Goal: Find specific page/section: Find specific page/section

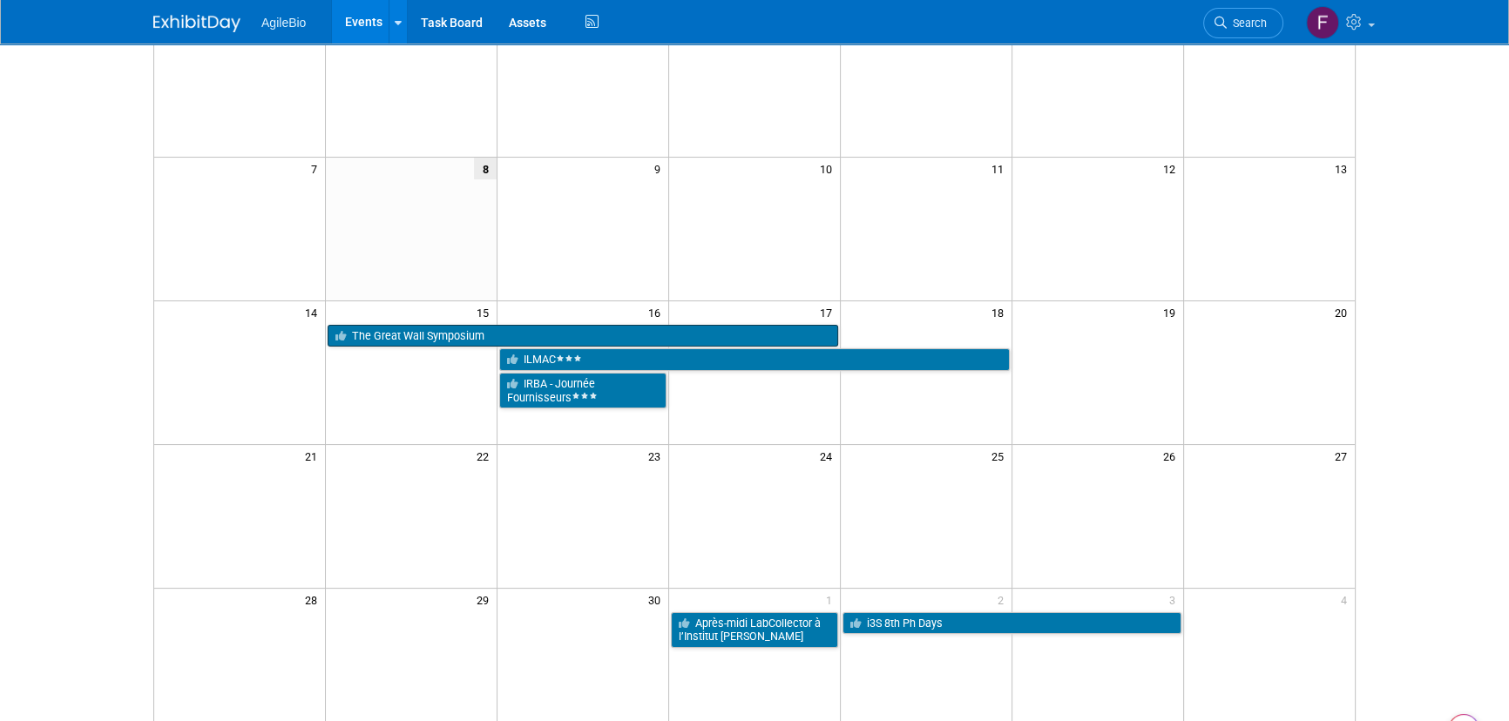
scroll to position [181, 0]
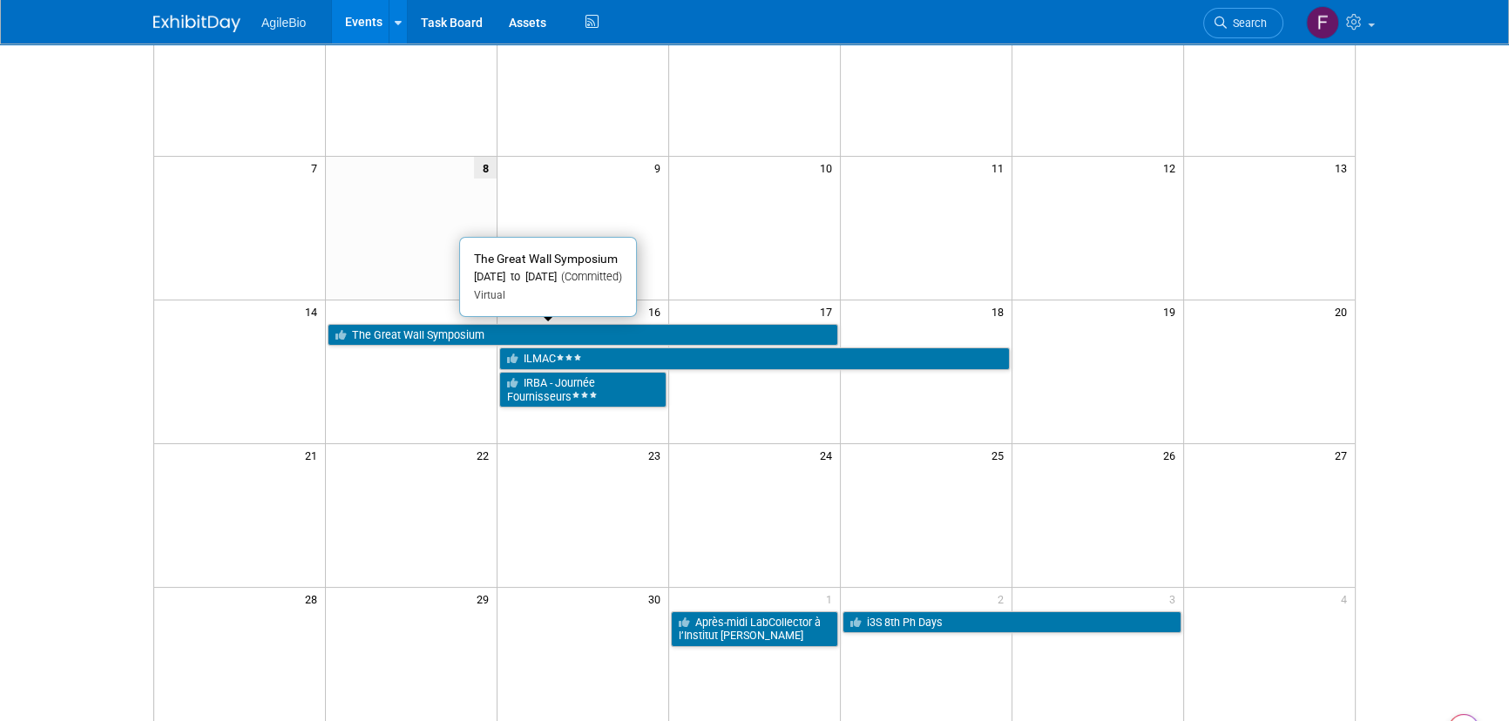
click at [610, 328] on link "The Great Wall Symposium" at bounding box center [583, 335] width 511 height 23
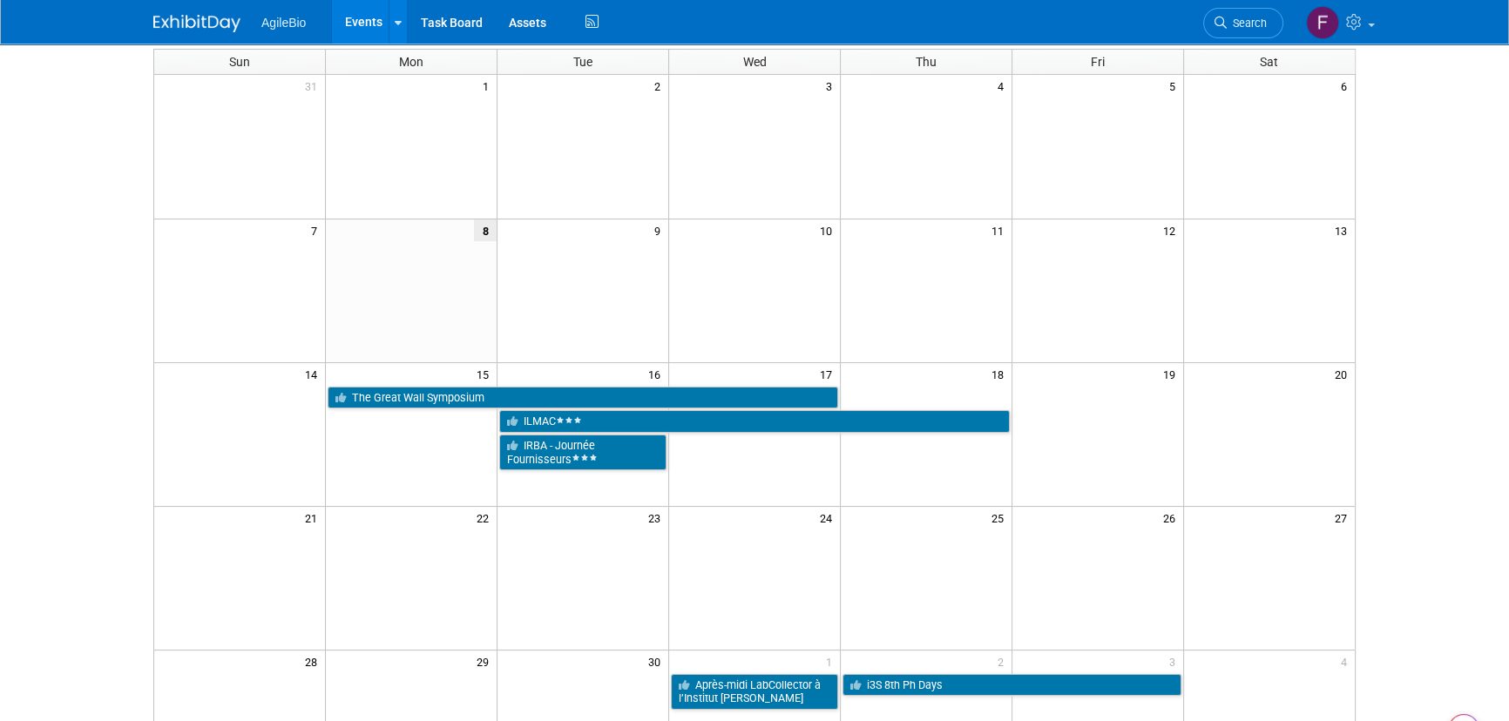
scroll to position [119, 0]
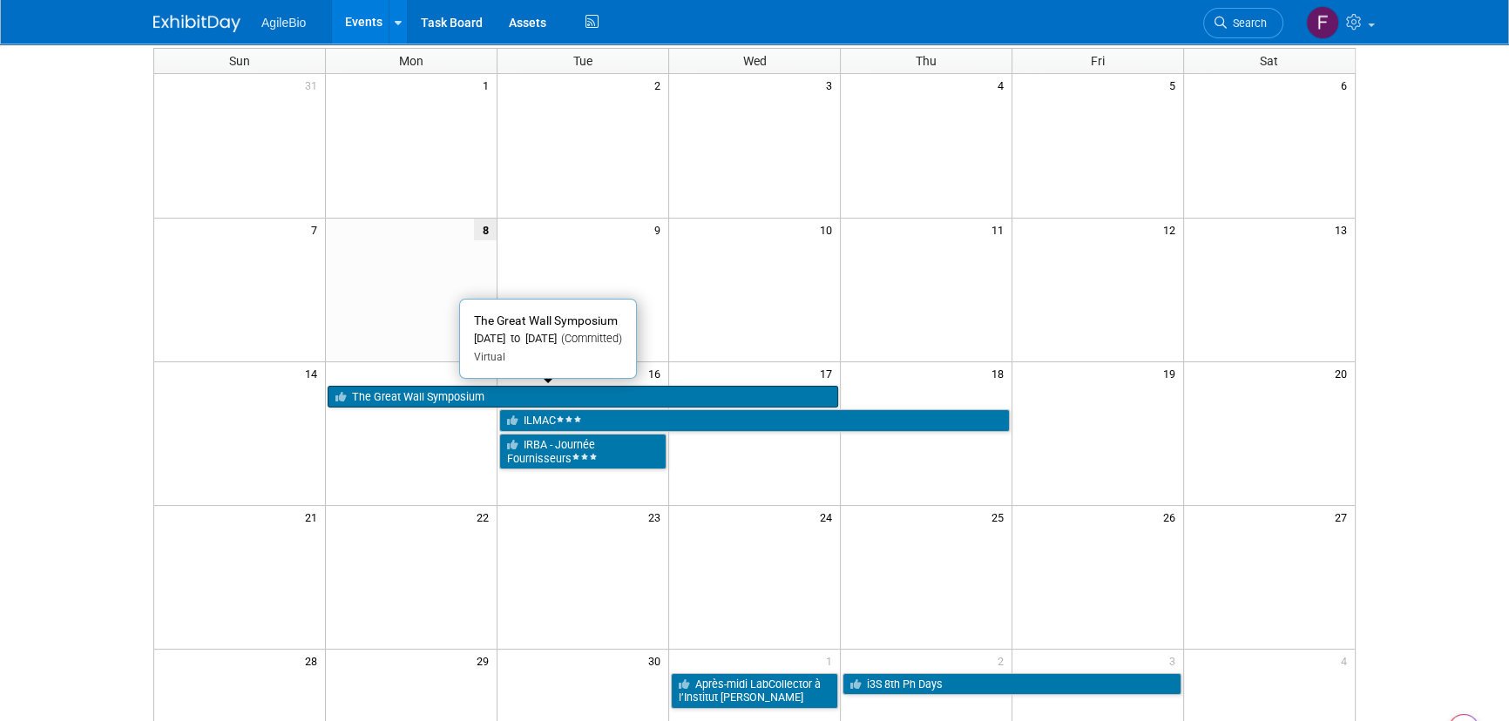
click at [609, 395] on link "The Great Wall Symposium" at bounding box center [583, 397] width 511 height 23
click at [618, 399] on link "The Great Wall Symposium" at bounding box center [583, 397] width 511 height 23
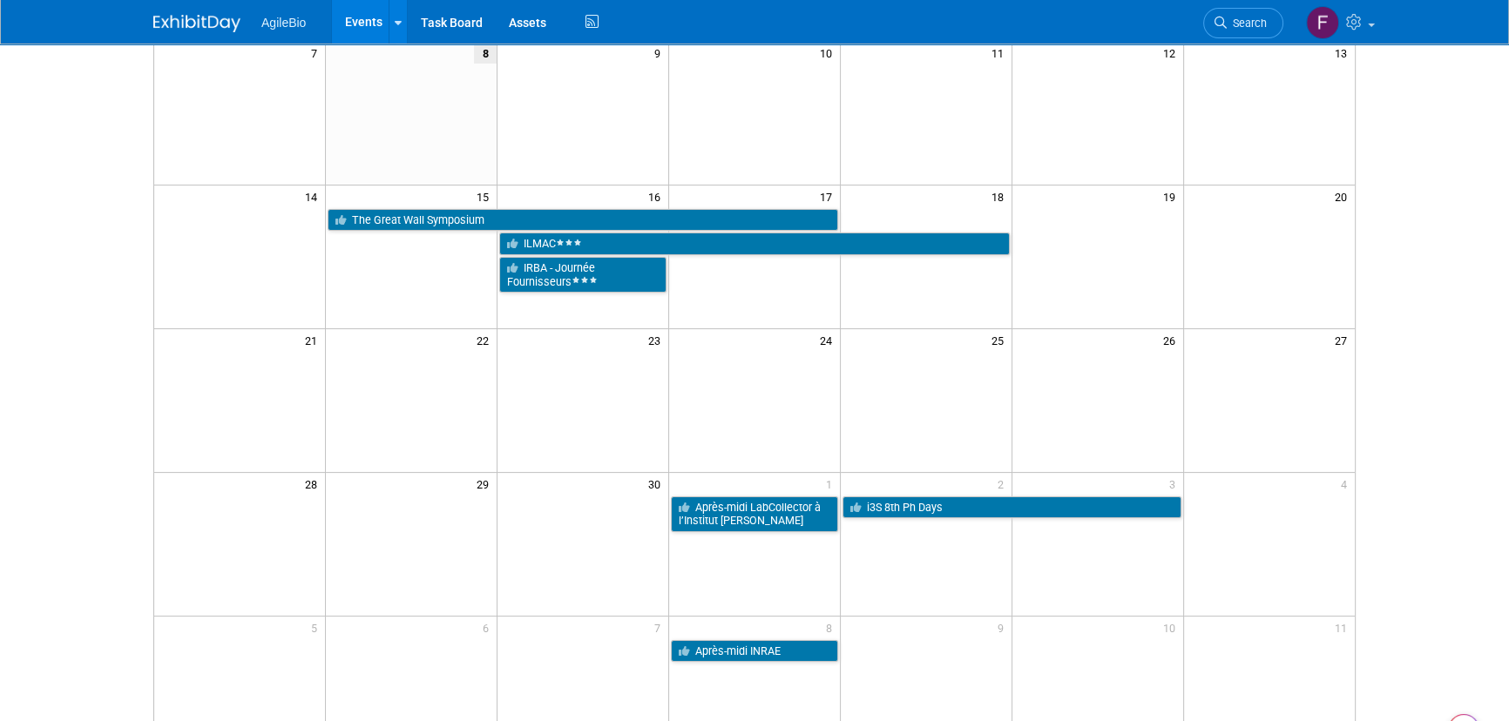
scroll to position [295, 0]
